Goal: Check status: Check status

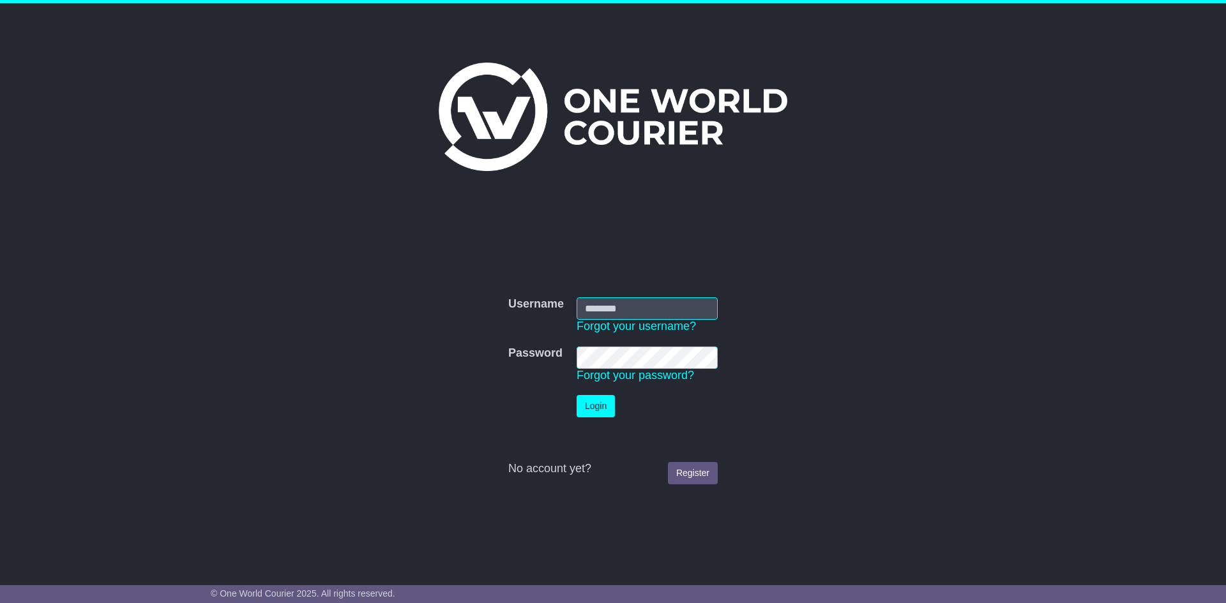
type input "**********"
click at [594, 434] on div at bounding box center [612, 446] width 209 height 32
click at [592, 417] on button "Login" at bounding box center [595, 406] width 38 height 22
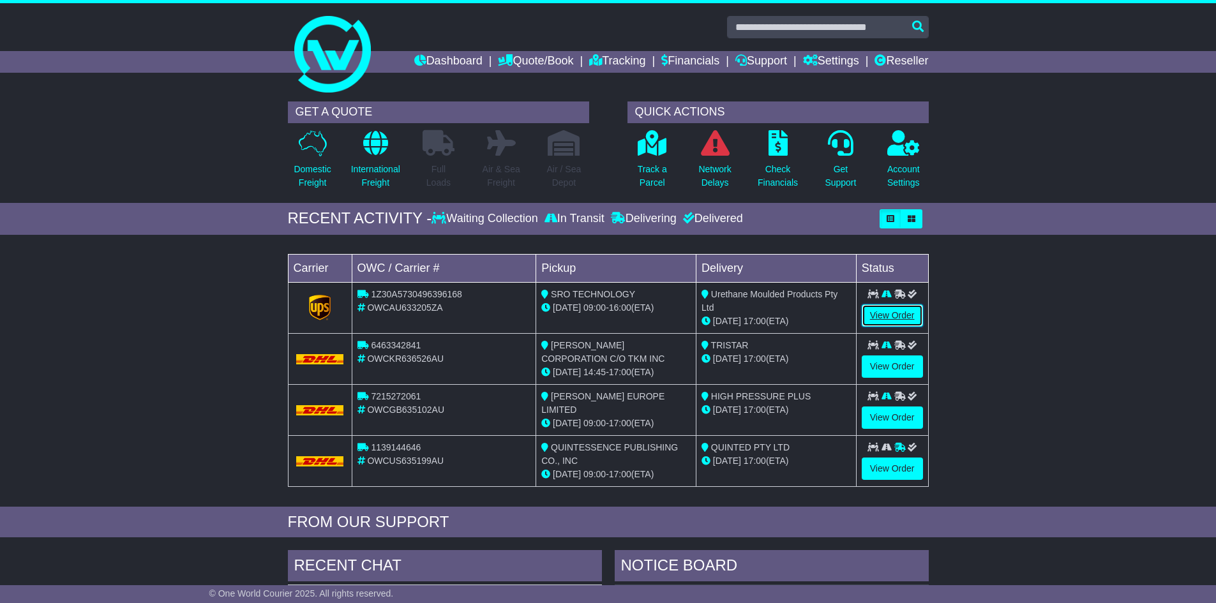
click at [888, 312] on link "View Order" at bounding box center [892, 315] width 61 height 22
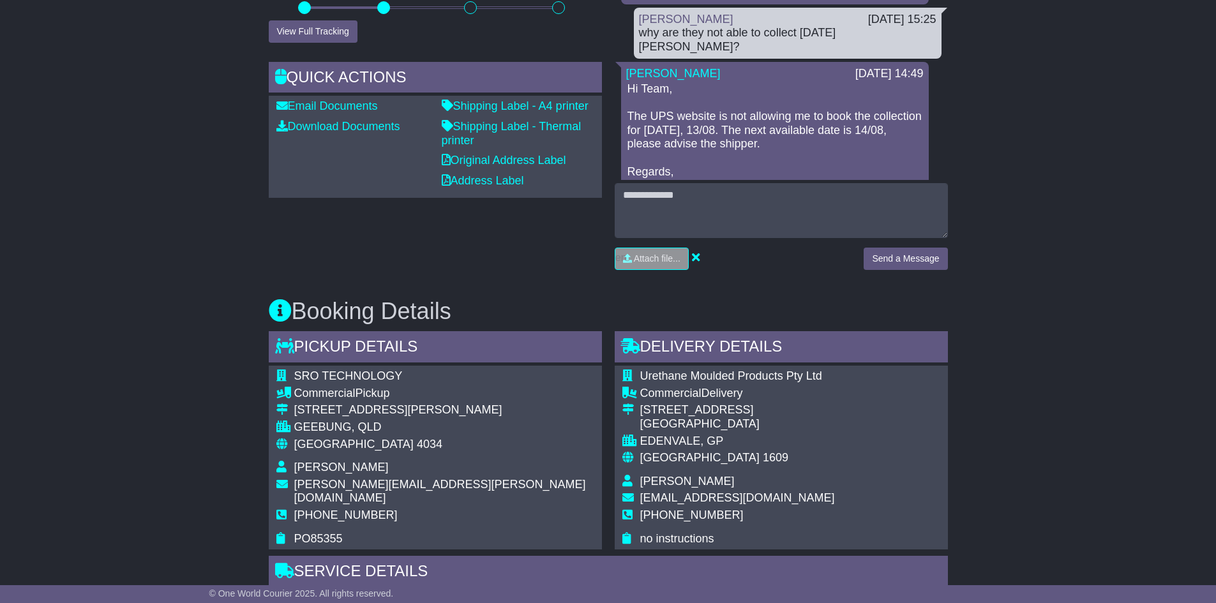
scroll to position [447, 0]
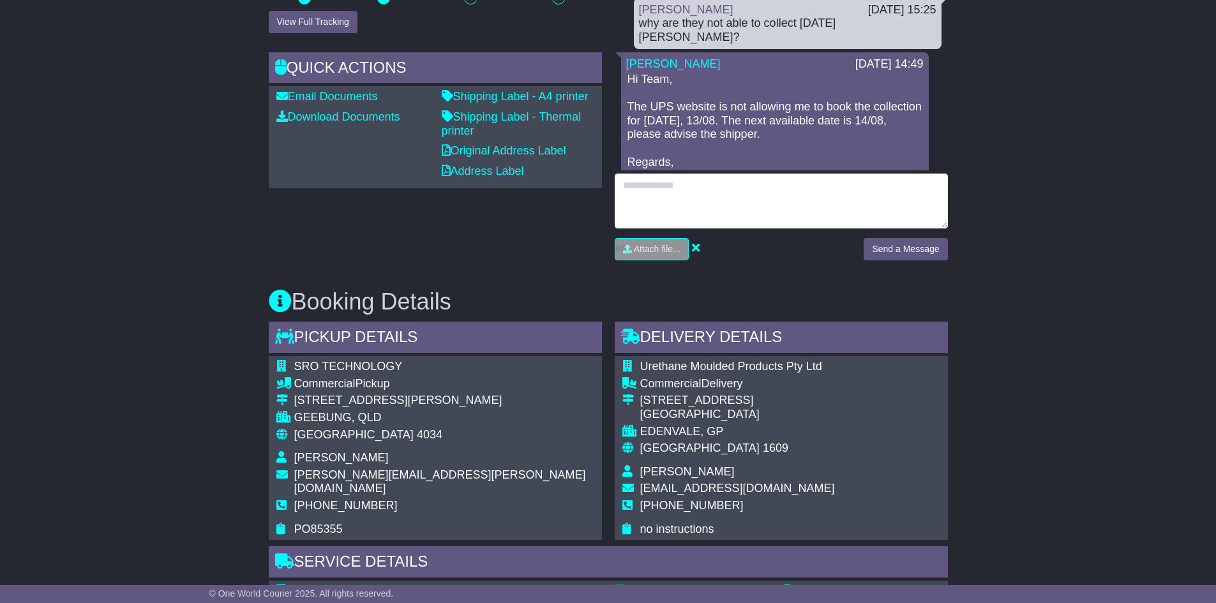
click at [705, 195] on textarea at bounding box center [781, 201] width 333 height 55
type textarea "**********"
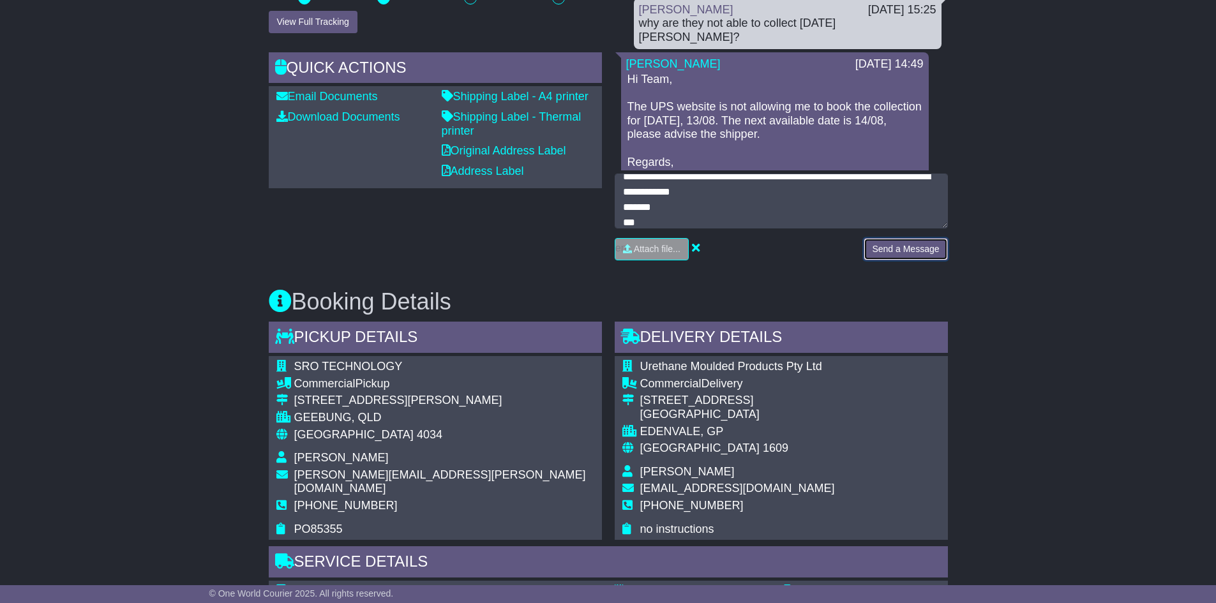
click at [899, 257] on button "Send a Message" at bounding box center [906, 249] width 84 height 22
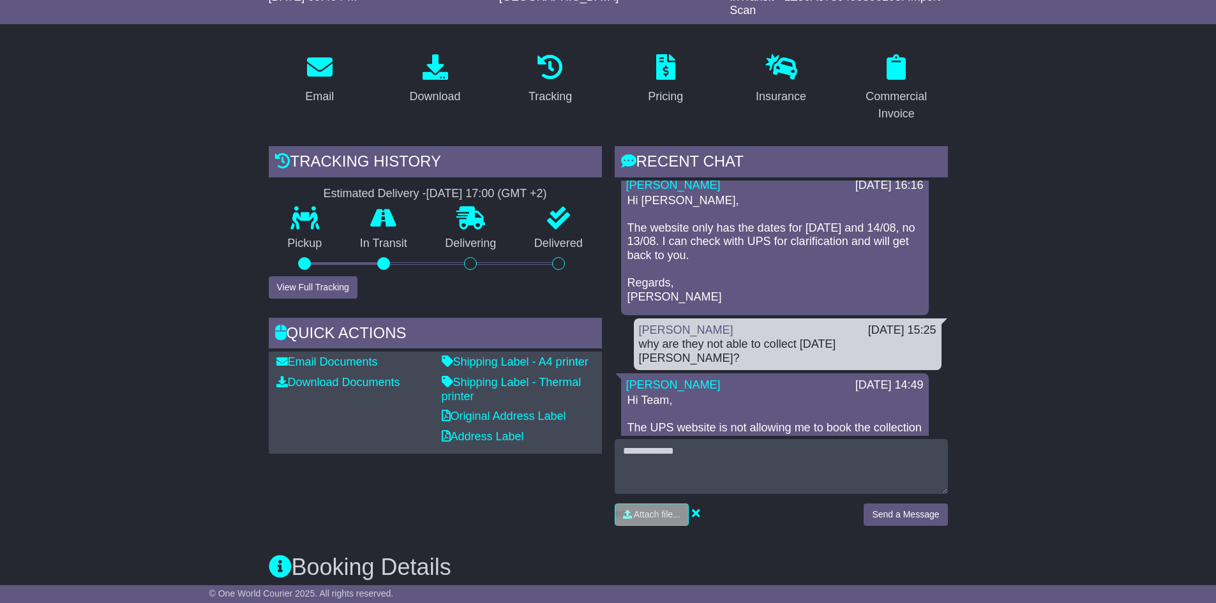
scroll to position [0, 0]
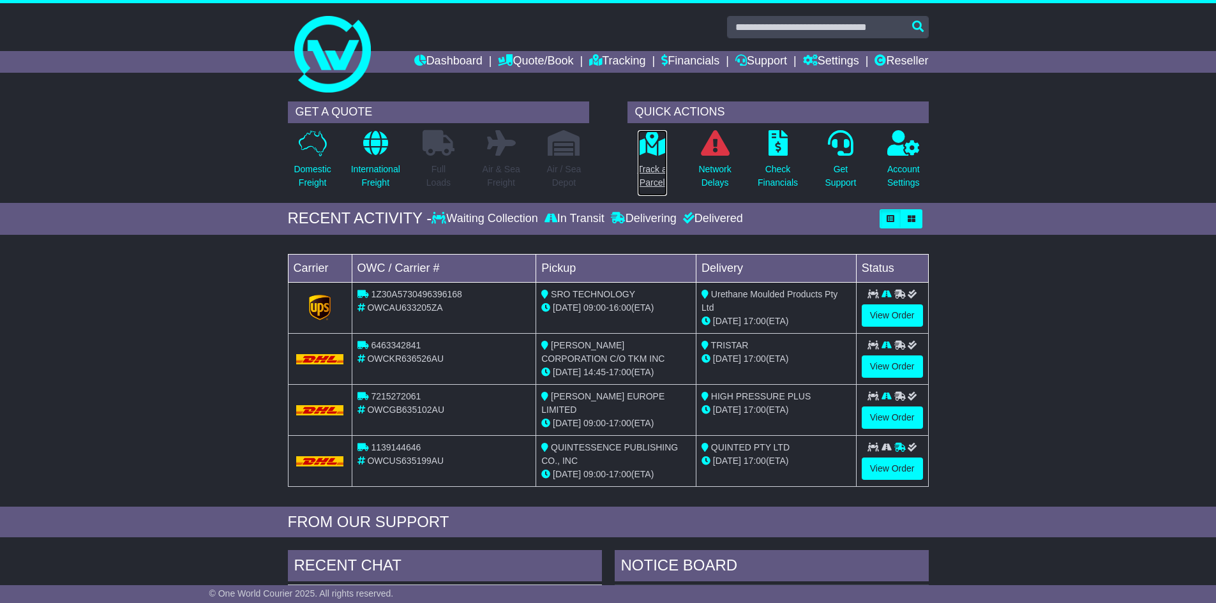
click at [645, 179] on p "Track a Parcel" at bounding box center [652, 176] width 29 height 27
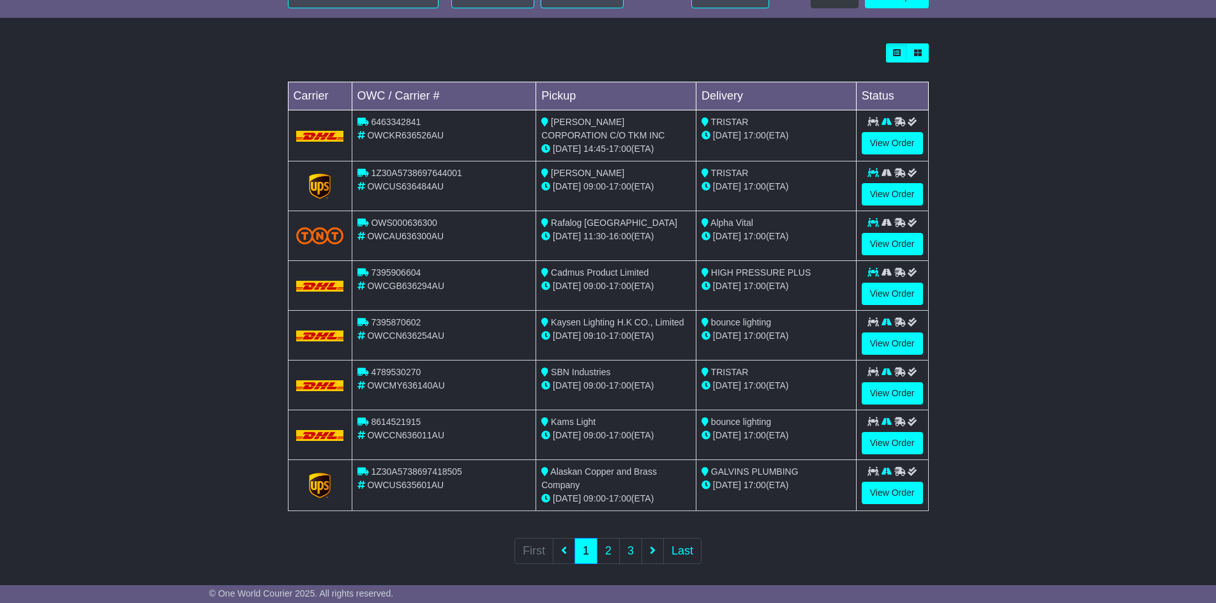
scroll to position [343, 0]
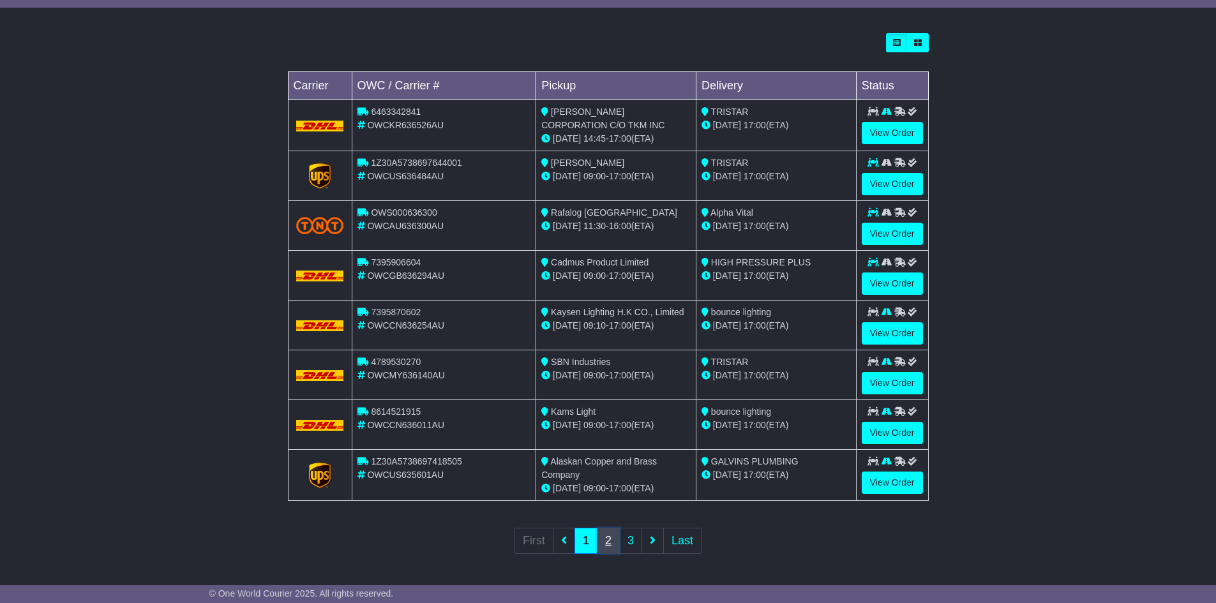
click at [602, 545] on link "2" at bounding box center [608, 541] width 23 height 26
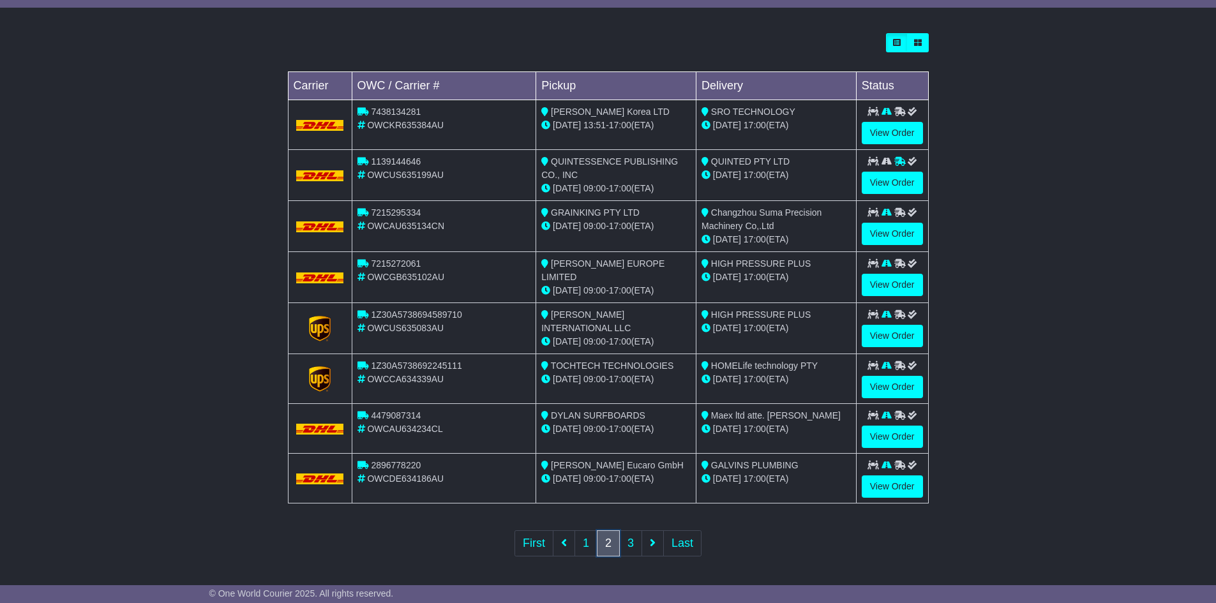
scroll to position [0, 0]
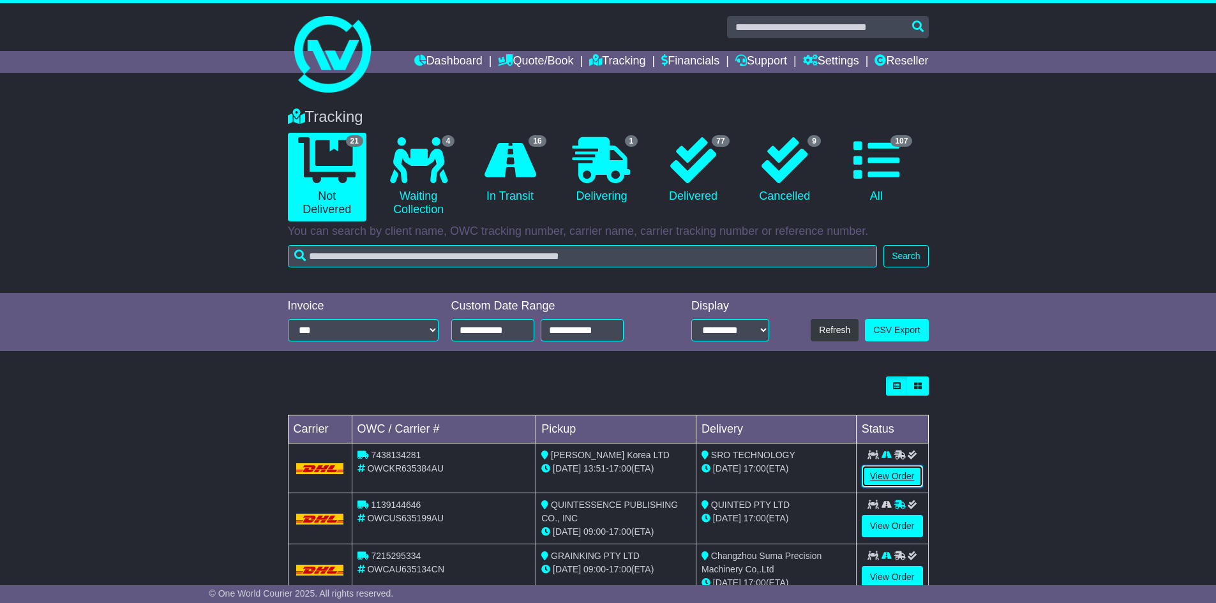
click at [891, 477] on link "View Order" at bounding box center [892, 476] width 61 height 22
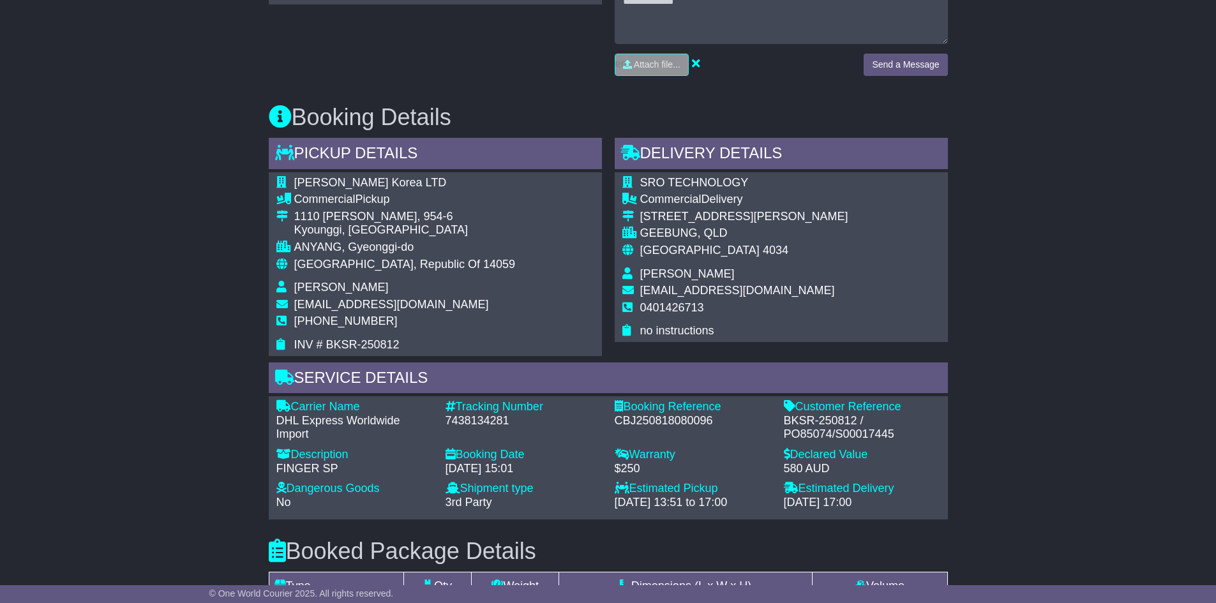
scroll to position [638, 0]
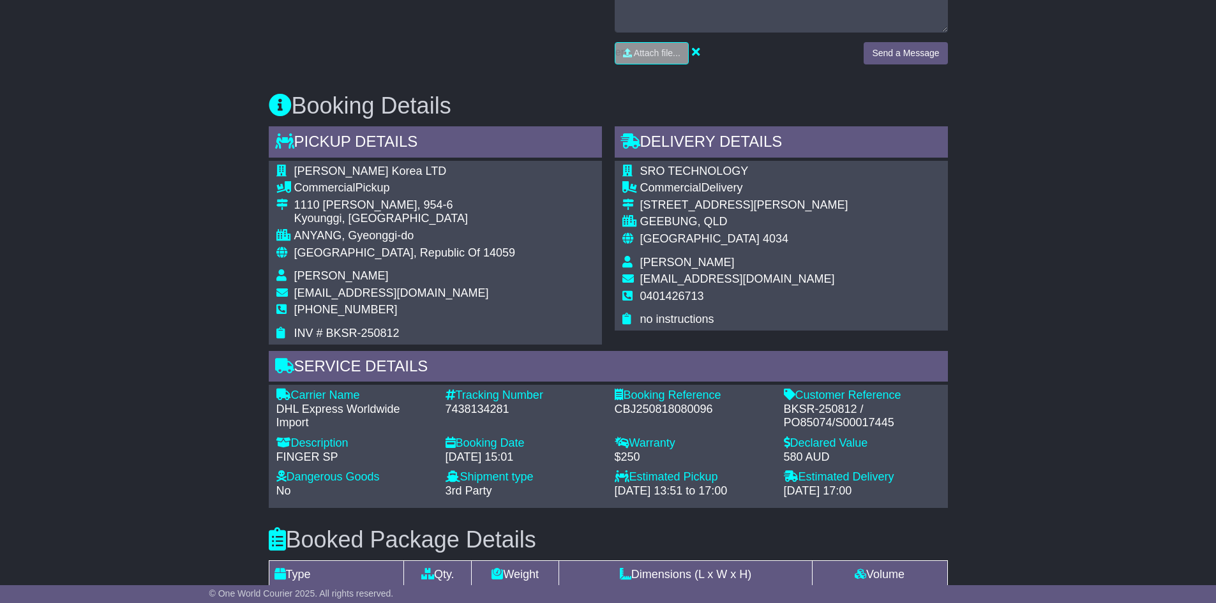
click at [467, 409] on div "7438134281" at bounding box center [524, 410] width 156 height 14
copy div "7438134281"
